Goal: Task Accomplishment & Management: Manage account settings

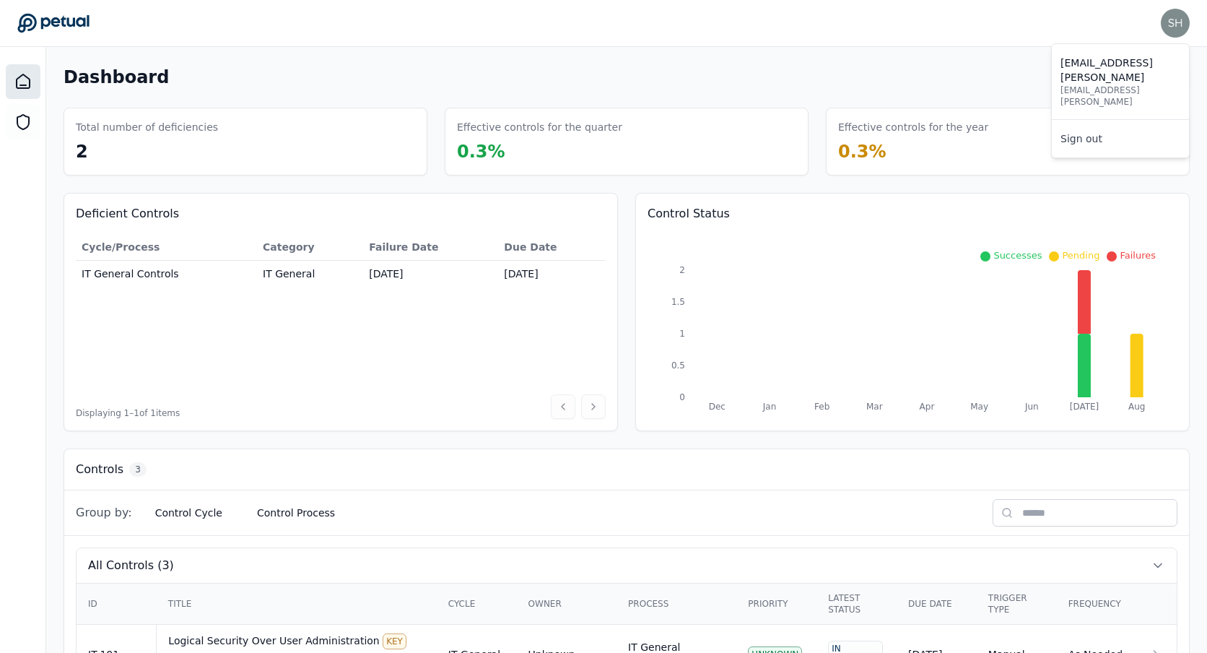
click at [1181, 25] on img at bounding box center [1175, 23] width 29 height 29
click at [345, 178] on div "Dashboard Add Control Total number of deficiencies 2 Effective controls for the…" at bounding box center [626, 441] width 1161 height 788
click at [1164, 21] on img at bounding box center [1175, 23] width 29 height 29
click at [1134, 126] on link "Sign out" at bounding box center [1120, 139] width 137 height 26
